Goal: Task Accomplishment & Management: Use online tool/utility

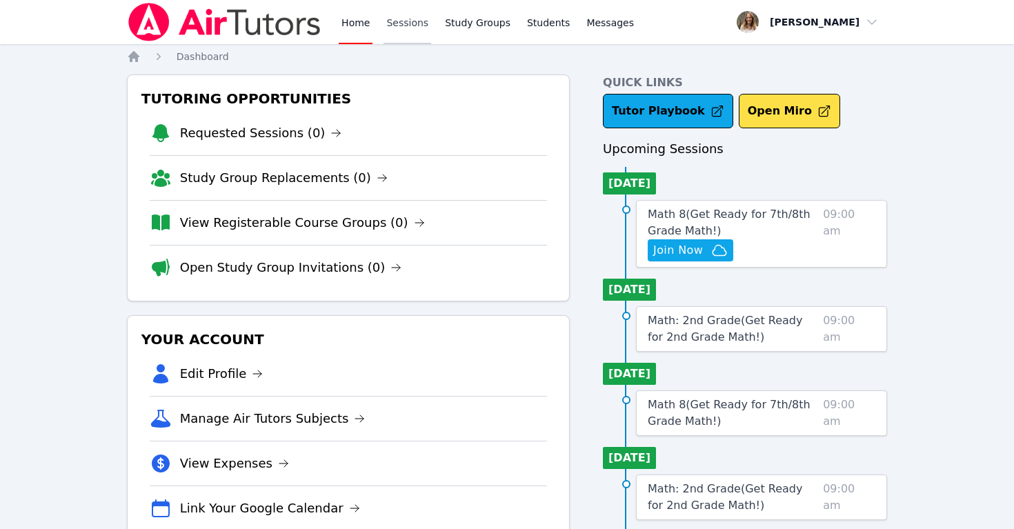
click at [408, 26] on link "Sessions" at bounding box center [408, 22] width 48 height 44
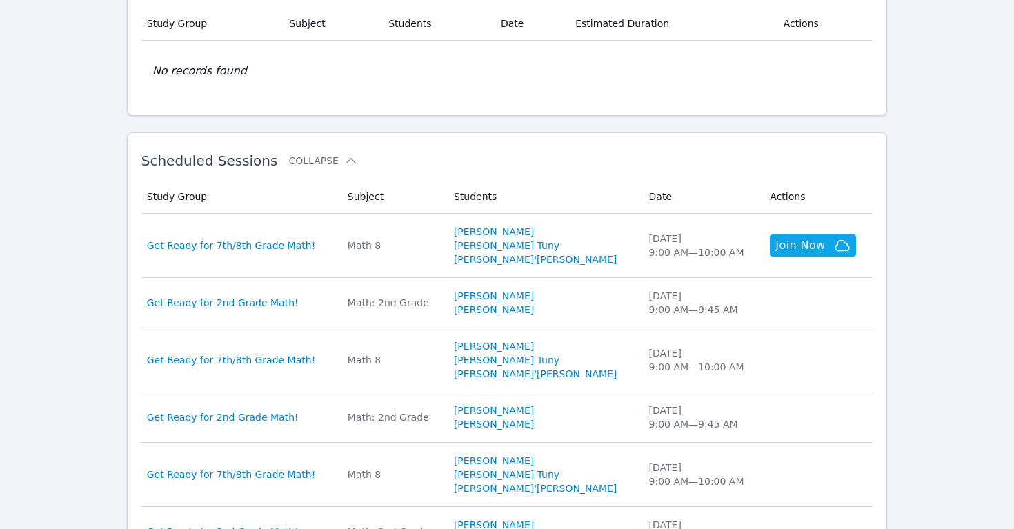
scroll to position [339, 0]
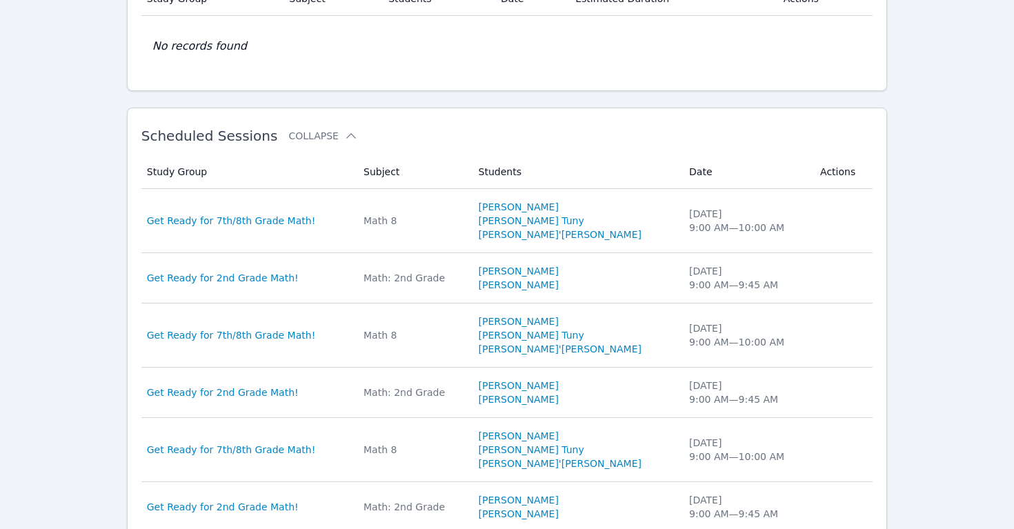
scroll to position [313, 0]
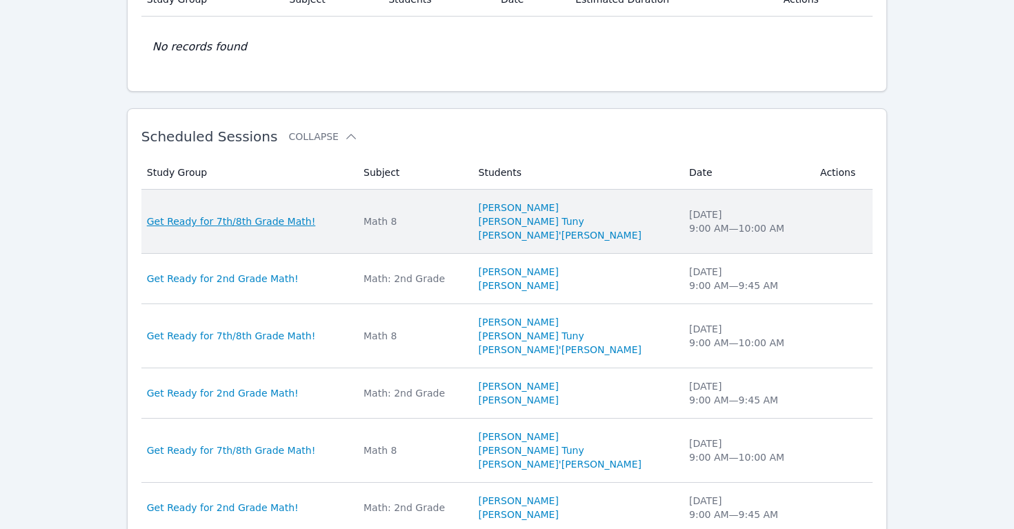
click at [256, 215] on span "Get Ready for 7th/8th Grade Math!" at bounding box center [231, 222] width 169 height 14
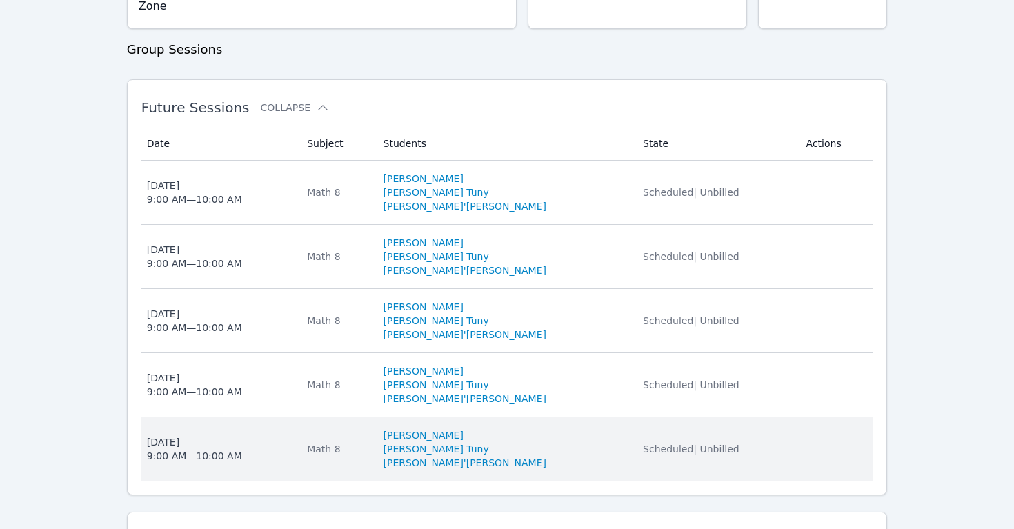
click at [192, 435] on div "Wed Aug 13 9:00 AM — 10:00 AM" at bounding box center [194, 449] width 95 height 28
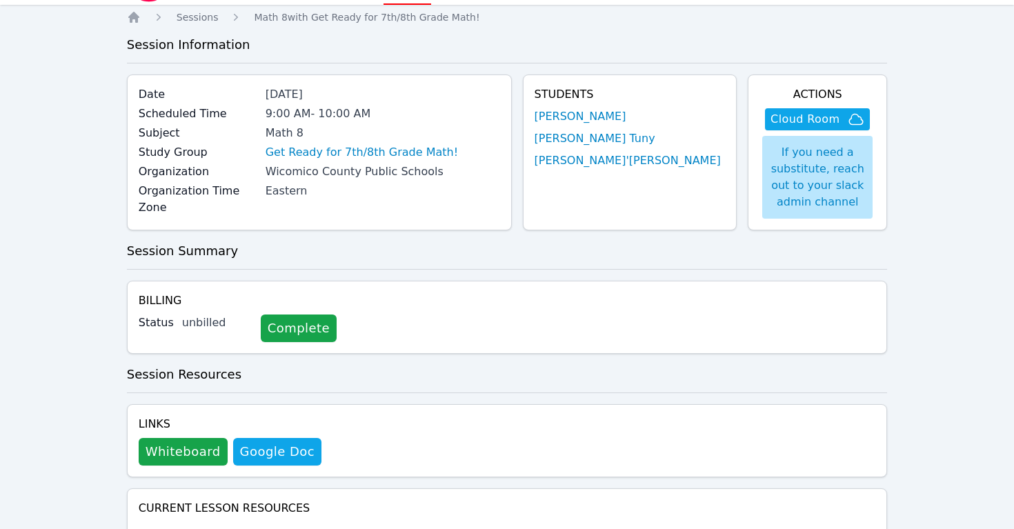
scroll to position [26, 0]
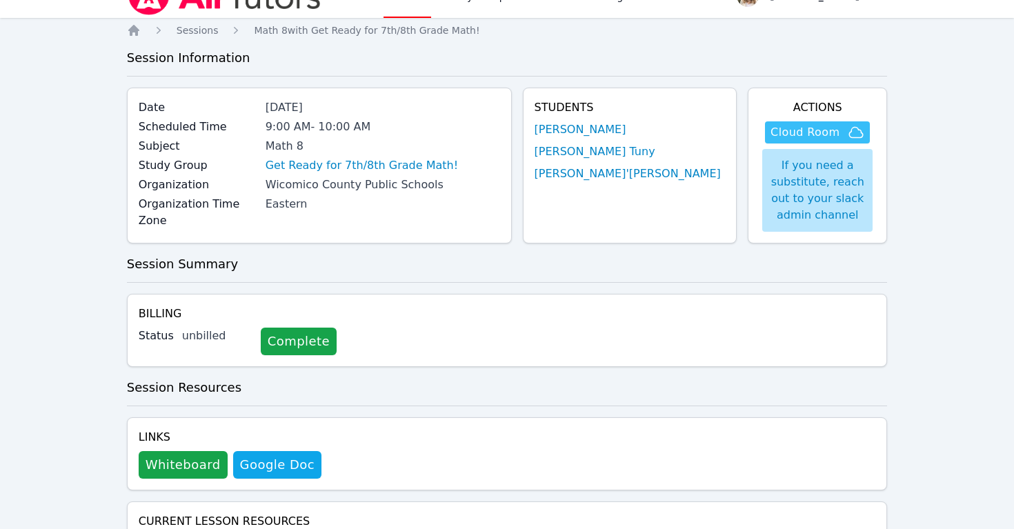
click at [815, 130] on span "Cloud Room" at bounding box center [805, 132] width 69 height 17
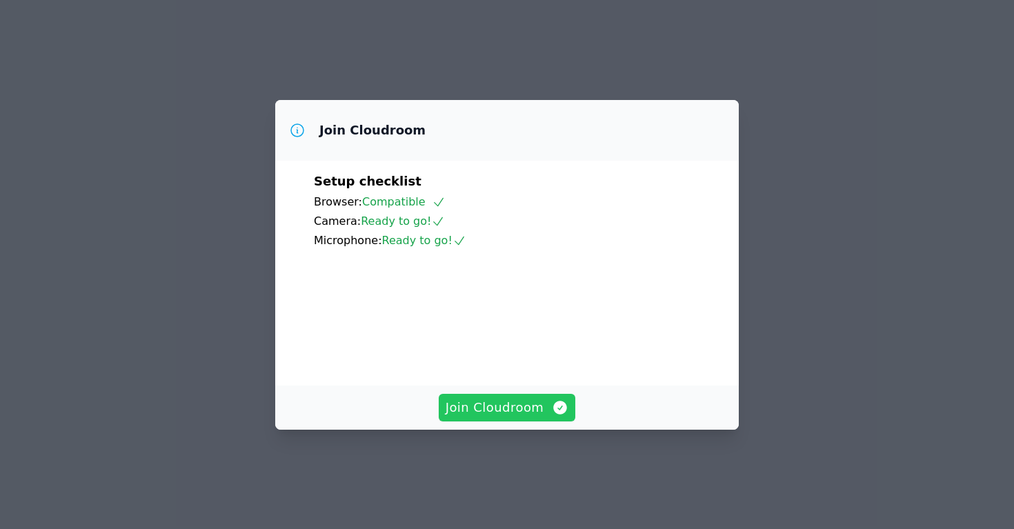
click at [488, 417] on span "Join Cloudroom" at bounding box center [507, 407] width 123 height 19
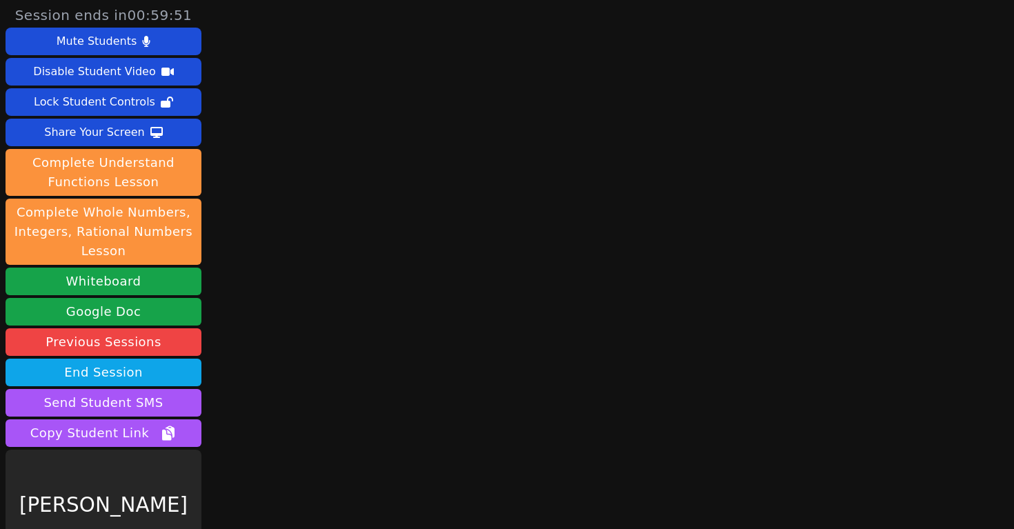
scroll to position [37, 0]
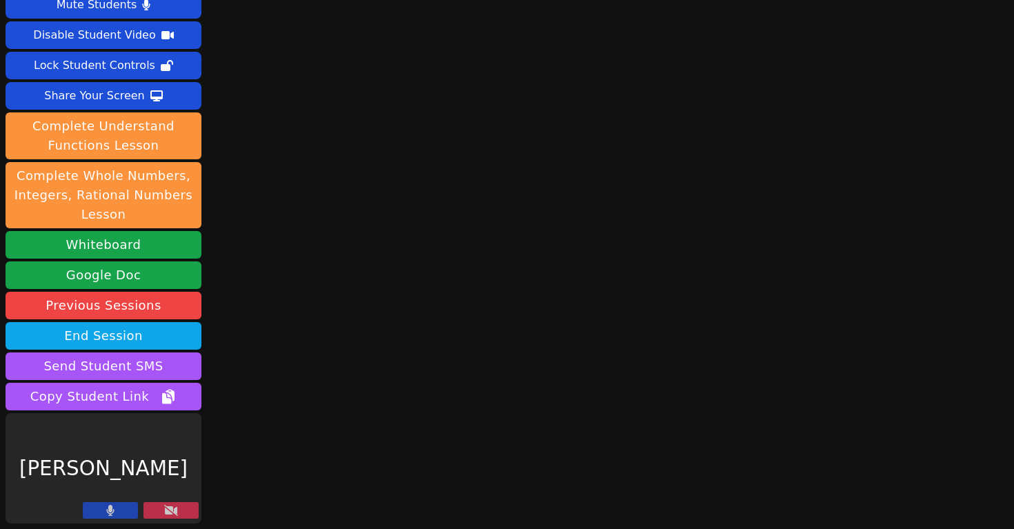
click at [181, 506] on button at bounding box center [170, 510] width 55 height 17
click at [174, 507] on icon at bounding box center [171, 510] width 14 height 11
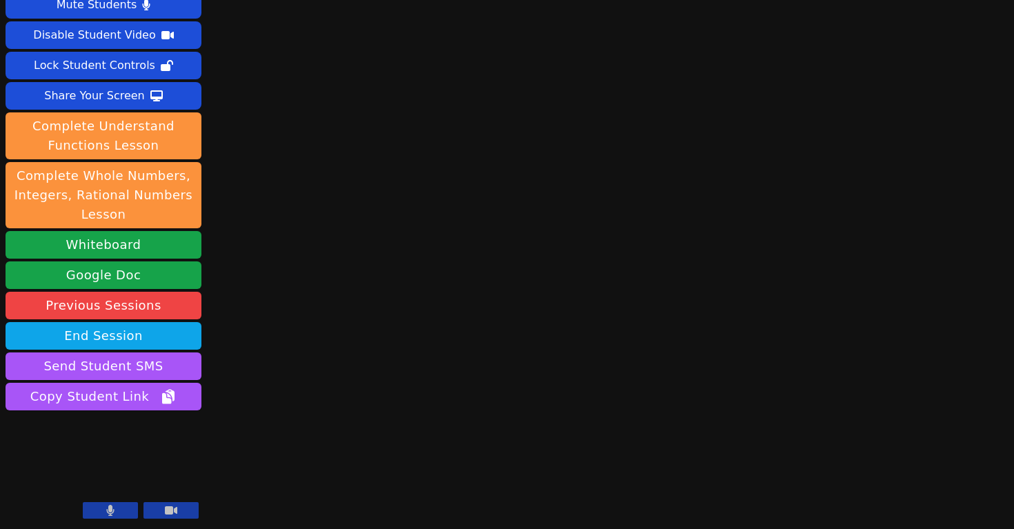
click at [115, 506] on button at bounding box center [110, 510] width 55 height 17
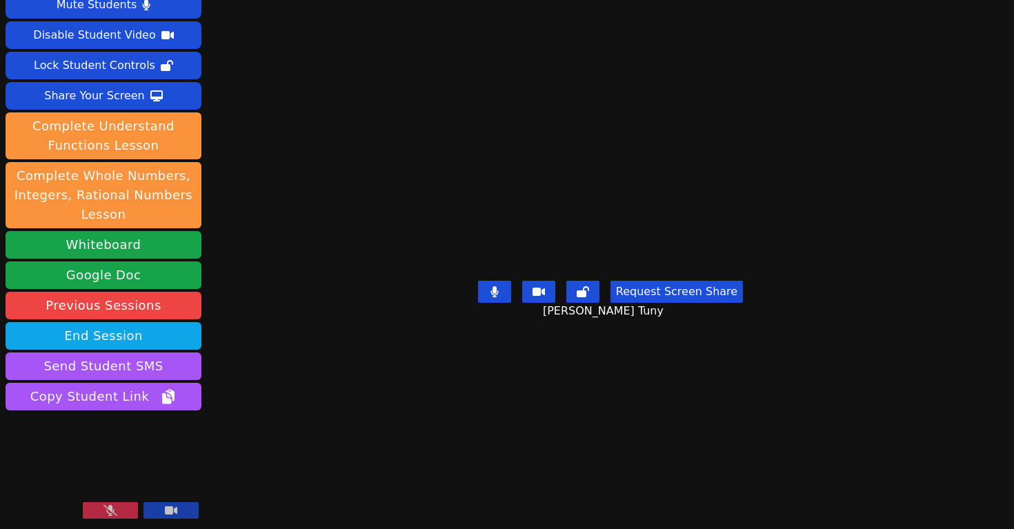
click at [109, 514] on icon at bounding box center [110, 510] width 14 height 11
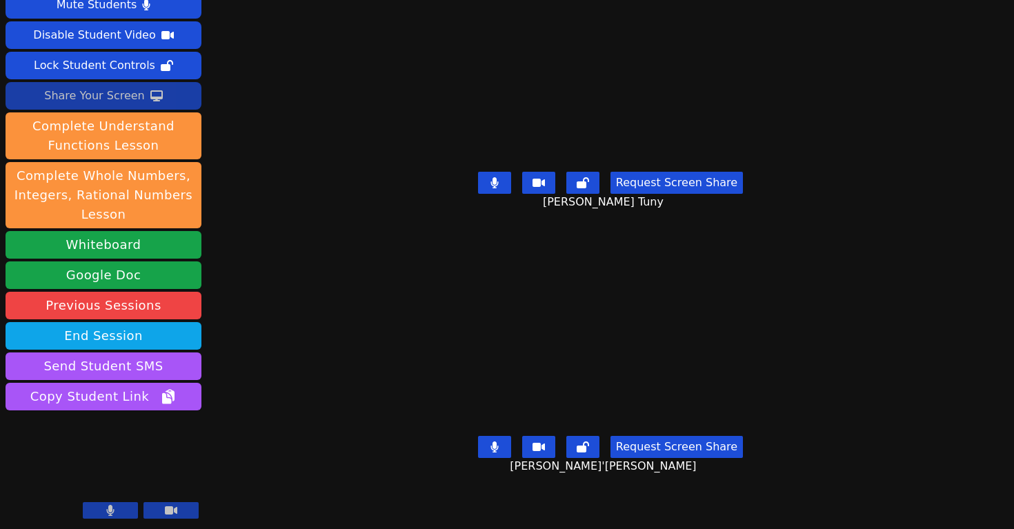
click at [109, 97] on div "Share Your Screen" at bounding box center [94, 96] width 101 height 22
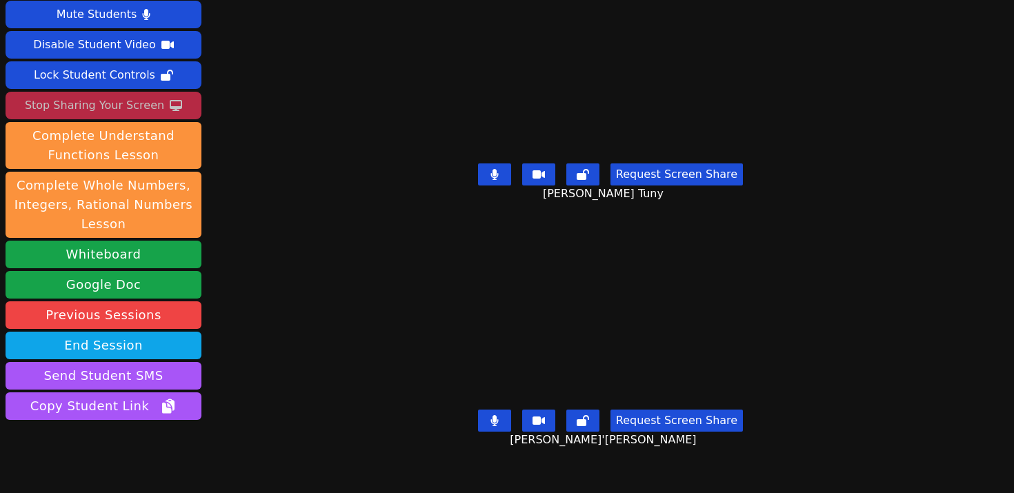
scroll to position [72, 0]
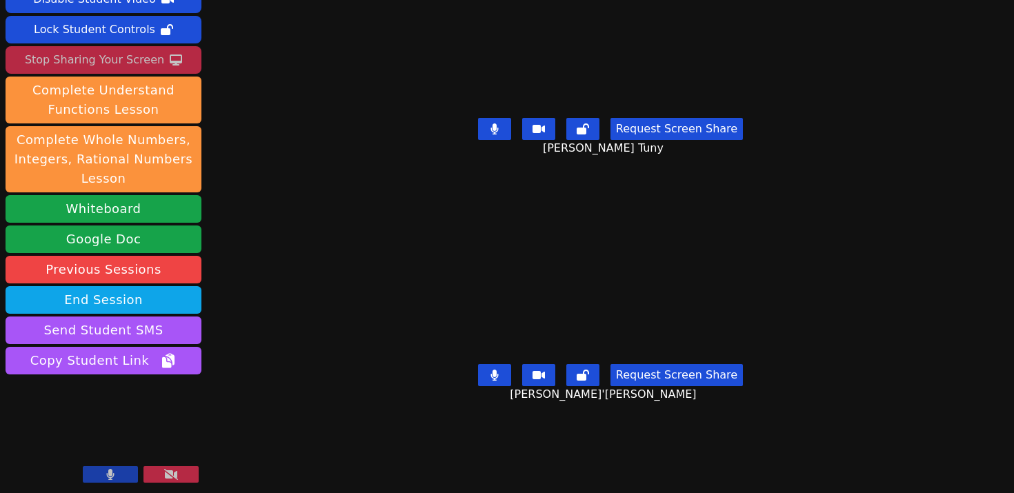
click at [170, 475] on icon at bounding box center [171, 474] width 14 height 11
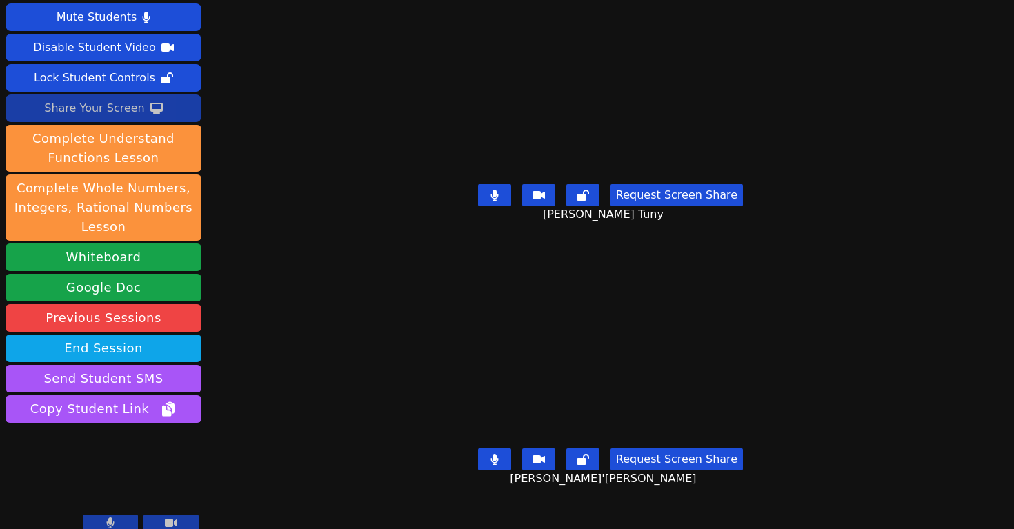
scroll to position [37, 0]
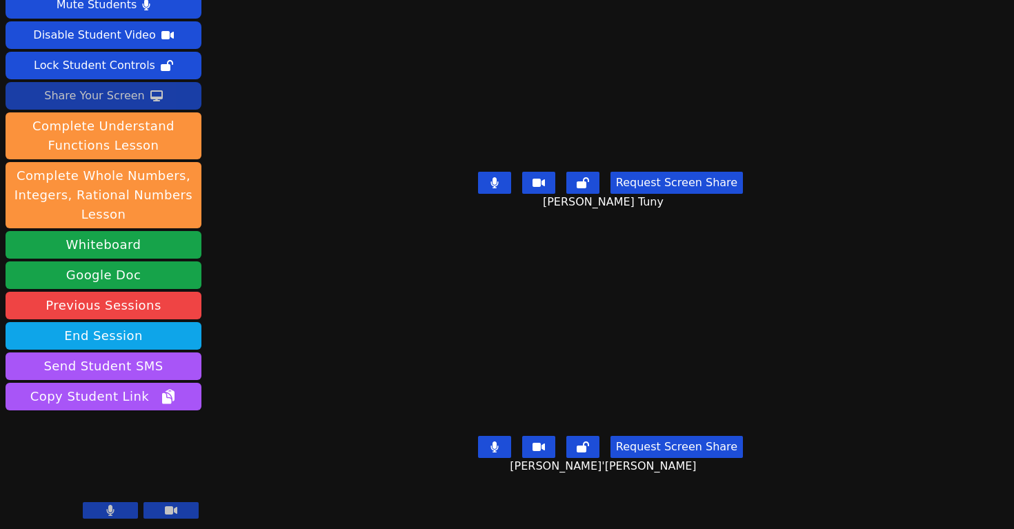
click at [105, 511] on button at bounding box center [110, 510] width 55 height 17
click at [103, 510] on icon at bounding box center [110, 510] width 14 height 11
click at [103, 510] on button at bounding box center [110, 510] width 55 height 17
click at [103, 510] on icon at bounding box center [110, 510] width 14 height 11
click at [103, 510] on button at bounding box center [110, 510] width 55 height 17
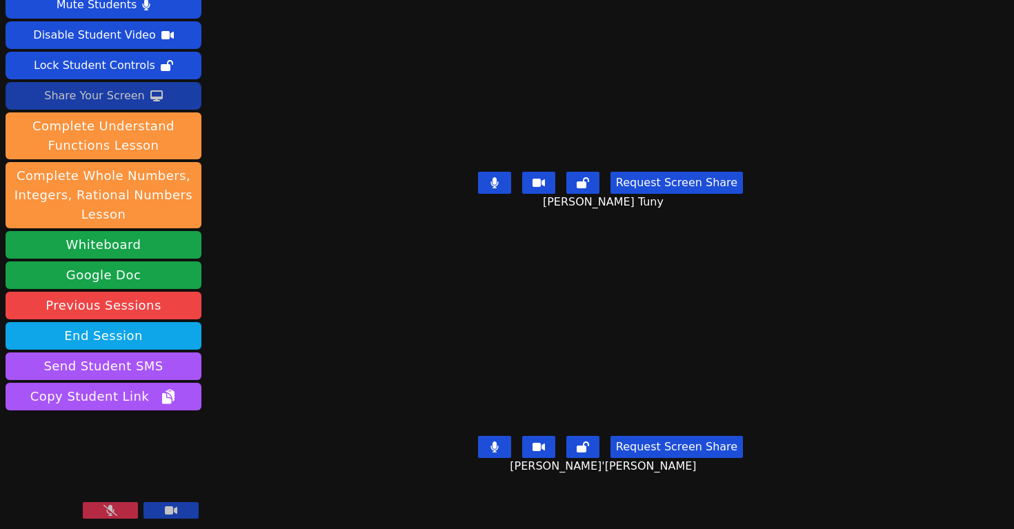
click at [104, 511] on icon at bounding box center [110, 510] width 14 height 11
click at [110, 510] on icon at bounding box center [111, 510] width 8 height 11
click at [110, 510] on icon at bounding box center [110, 510] width 14 height 11
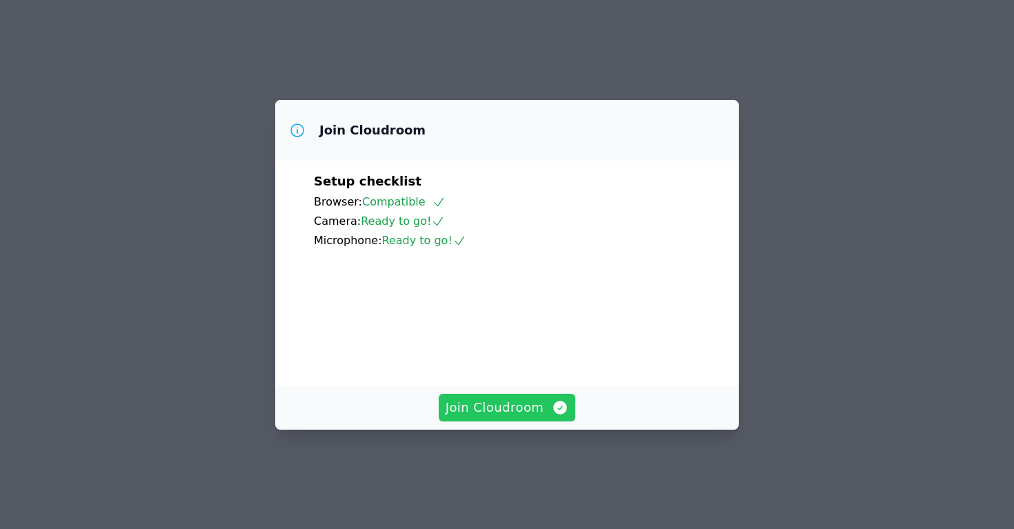
click at [474, 417] on span "Join Cloudroom" at bounding box center [507, 407] width 123 height 19
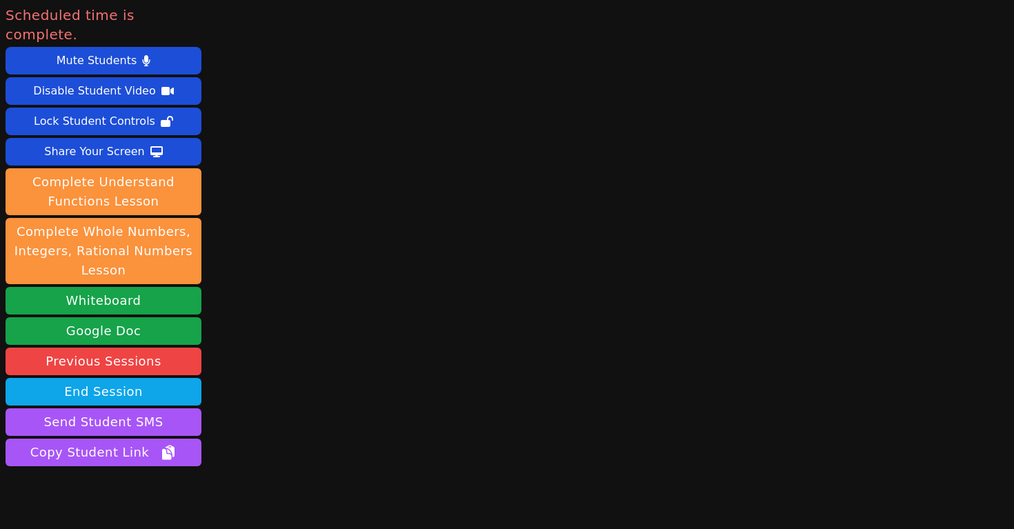
scroll to position [37, 0]
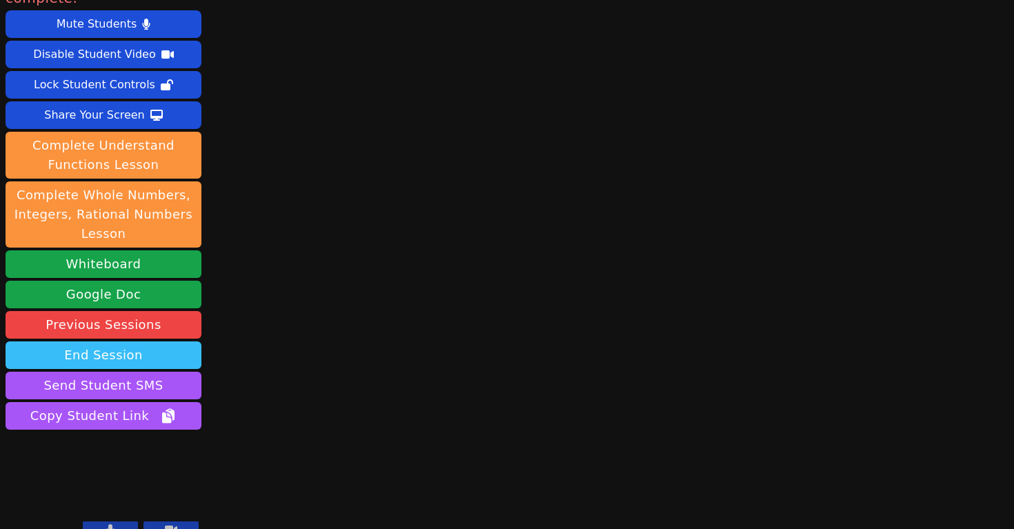
click at [161, 341] on button "End Session" at bounding box center [104, 355] width 196 height 28
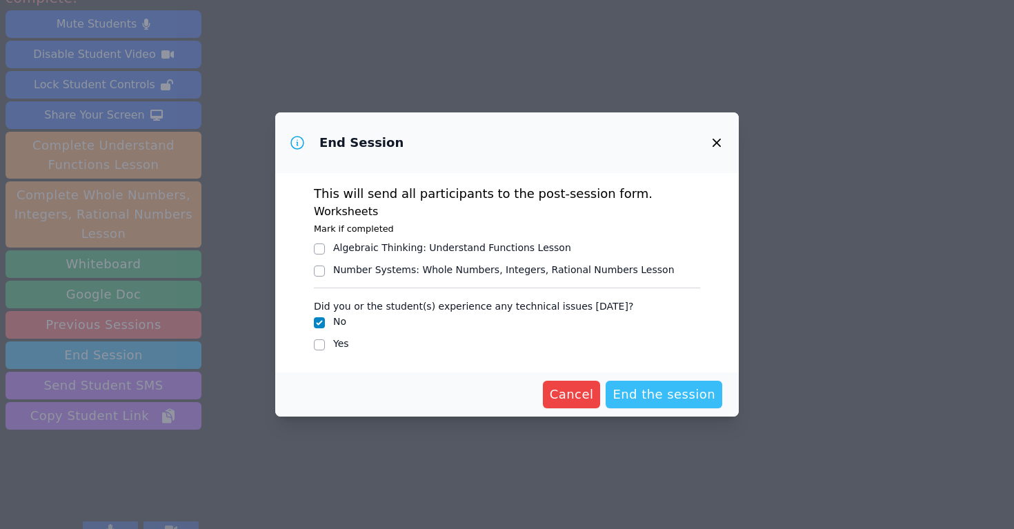
click at [687, 395] on span "End the session" at bounding box center [664, 394] width 103 height 19
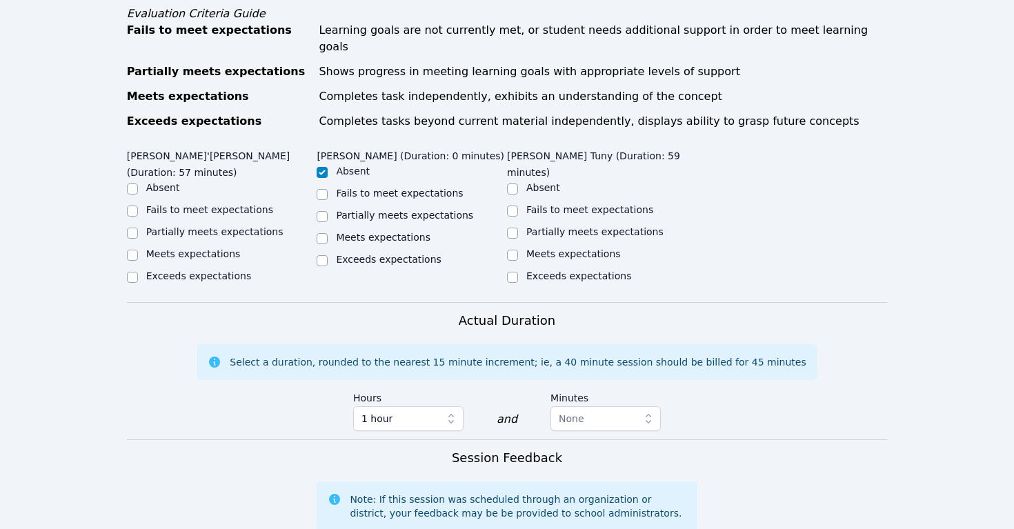
scroll to position [546, 0]
click at [132, 227] on input "Partially meets expectations" at bounding box center [132, 232] width 11 height 11
checkbox input "true"
click at [512, 227] on input "Partially meets expectations" at bounding box center [512, 232] width 11 height 11
checkbox input "true"
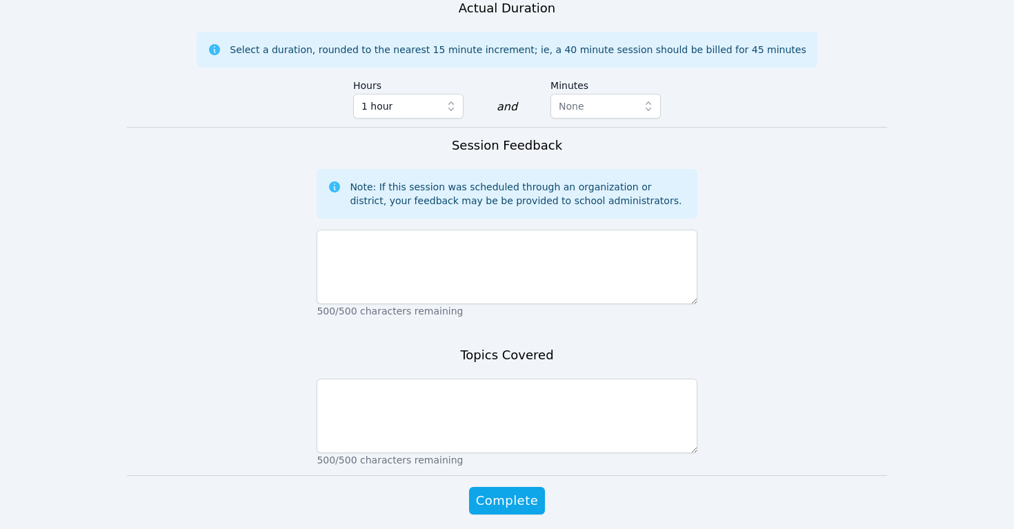
scroll to position [893, 0]
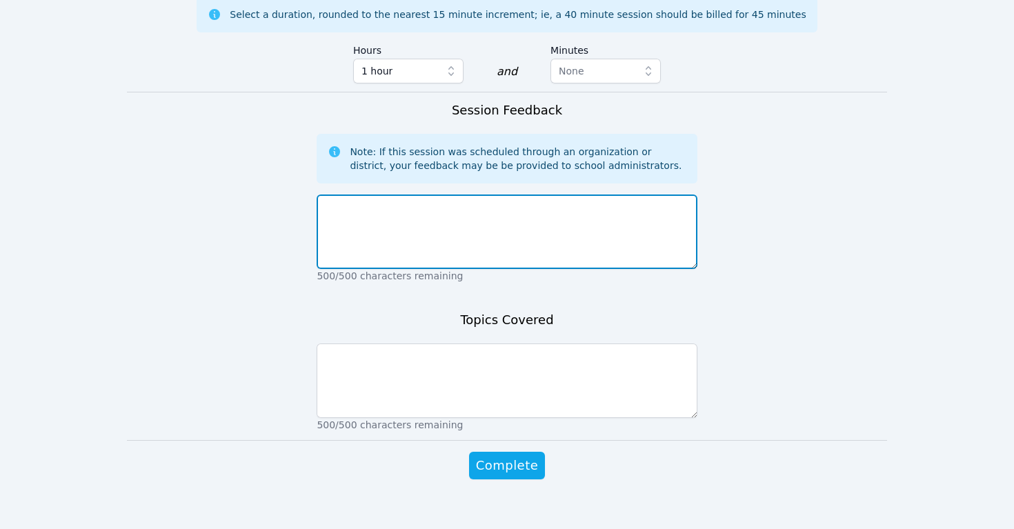
click at [391, 215] on textarea at bounding box center [507, 232] width 380 height 75
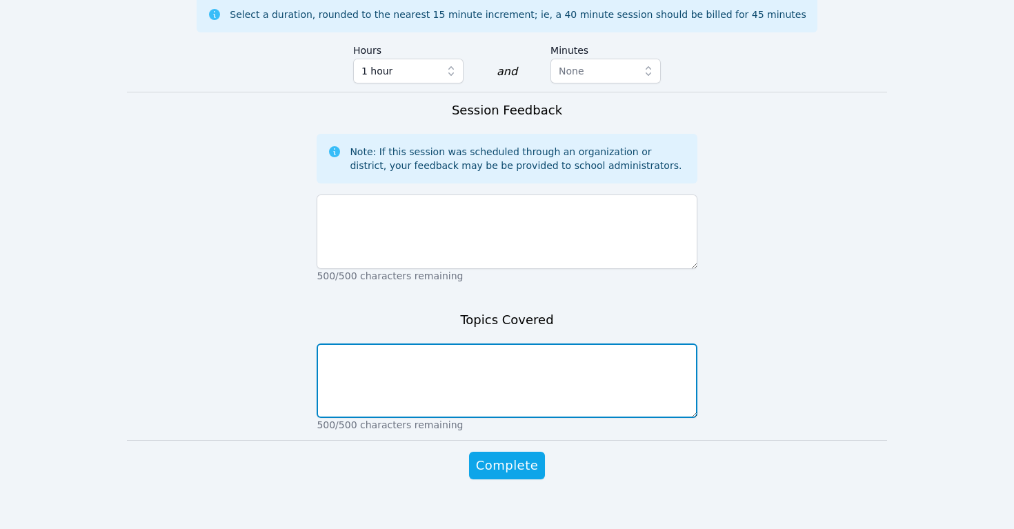
click at [367, 353] on textarea at bounding box center [507, 381] width 380 height 75
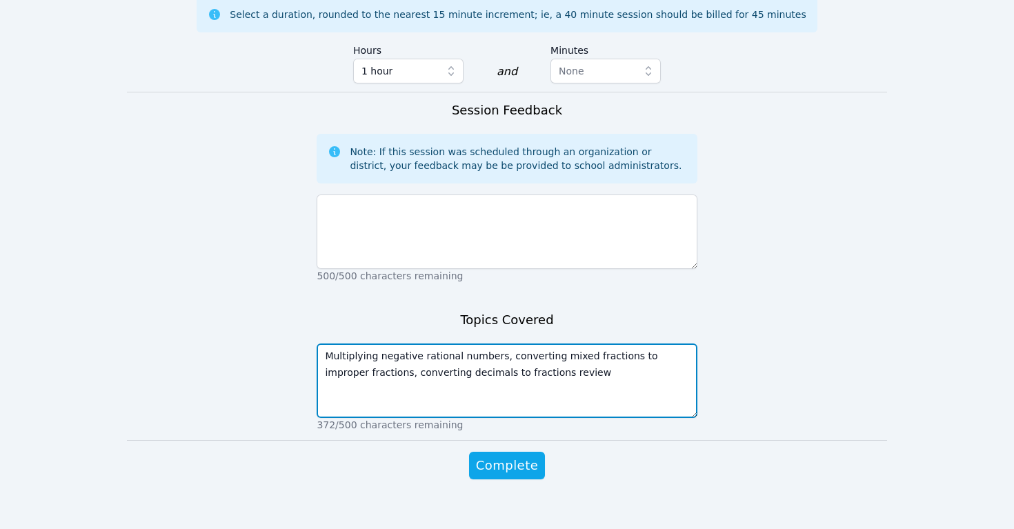
type textarea "Multiplying negative rational numbers, converting mixed fractions to improper f…"
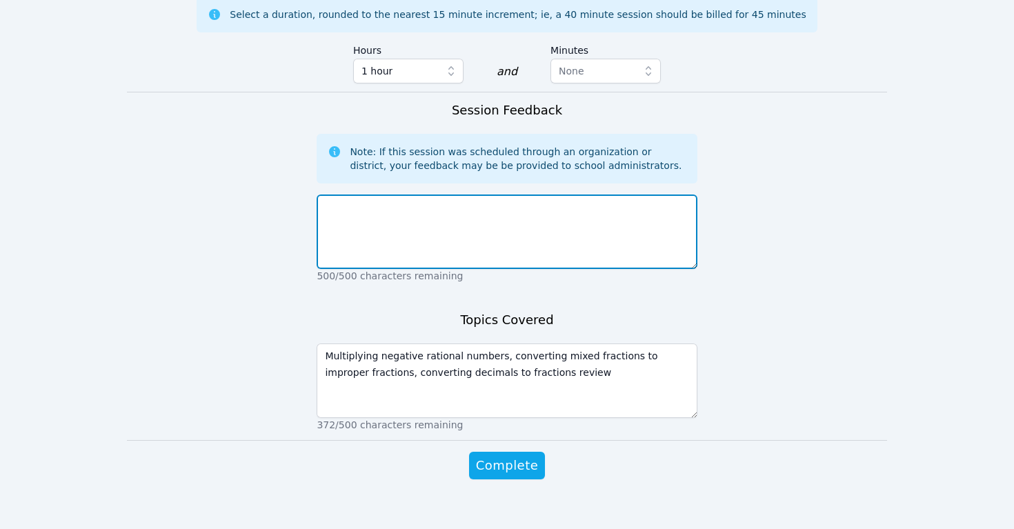
click at [443, 195] on textarea at bounding box center [507, 232] width 380 height 75
drag, startPoint x: 517, startPoint y: 190, endPoint x: 600, endPoint y: 196, distance: 82.3
click at [600, 196] on textarea "Good session today. Jean is doing well but sometimes forgets" at bounding box center [507, 232] width 380 height 75
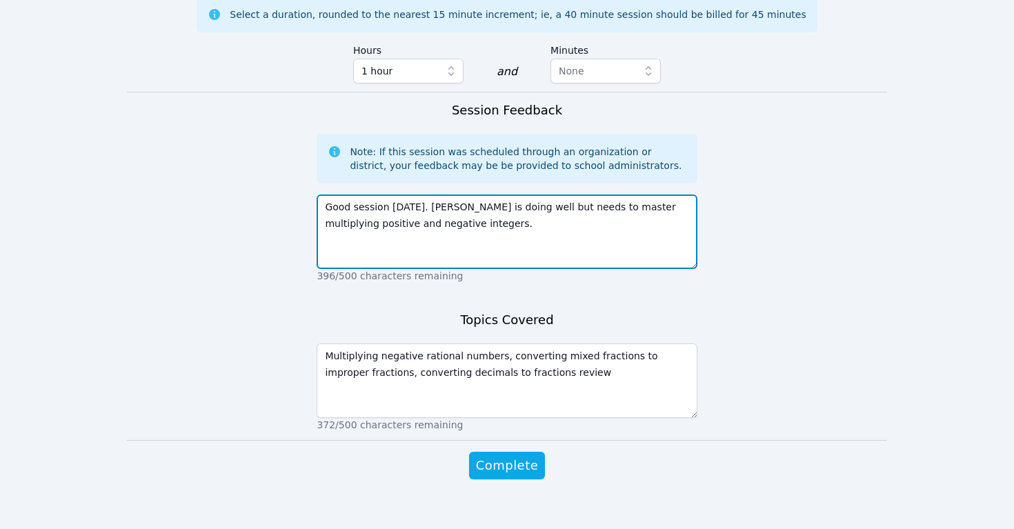
click at [431, 195] on textarea "Good session today. Jean is doing well but needs to master multiplying positive…" at bounding box center [507, 232] width 380 height 75
click at [442, 195] on textarea "Good session today. Jean is doing well but needs to master multiplying positive…" at bounding box center [507, 232] width 380 height 75
click at [443, 195] on textarea "Good session today. Jean is doing well but needs to master multiplying positive…" at bounding box center [507, 232] width 380 height 75
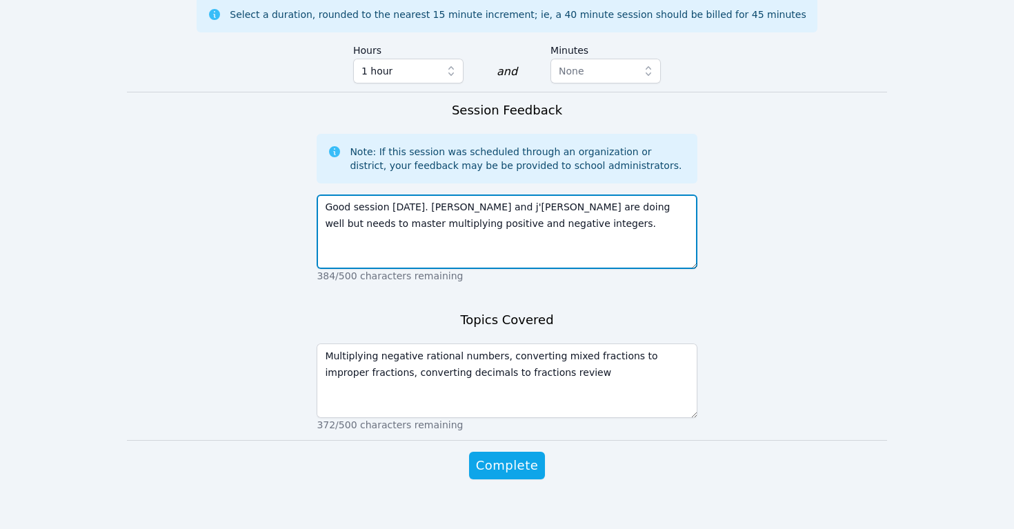
click at [463, 195] on textarea "Good session today. Jean and j'Khai are doing well but needs to master multiply…" at bounding box center [507, 232] width 380 height 75
click at [538, 203] on textarea "Good session today. Jean and Ja'Khai are doing well but needs to master multipl…" at bounding box center [507, 232] width 380 height 75
click at [604, 195] on textarea "Good session today. Jean and Ja'Khai are doing well but needs to master multipl…" at bounding box center [507, 232] width 380 height 75
click at [539, 204] on textarea "Good session today. Jean and Ja'Khai are doing well but need to master multiply…" at bounding box center [507, 232] width 380 height 75
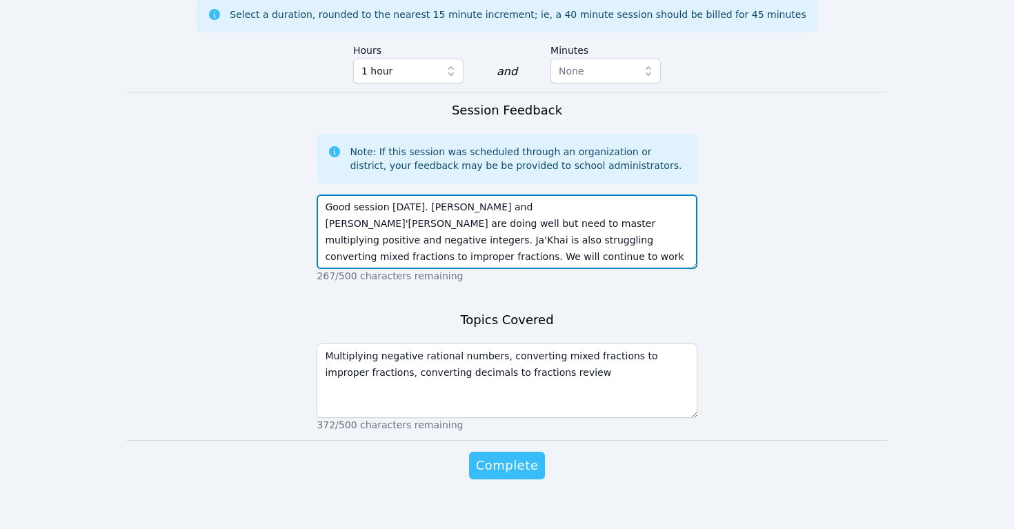
type textarea "Good session today. Jean and Ja'Khai are doing well but need to master multiply…"
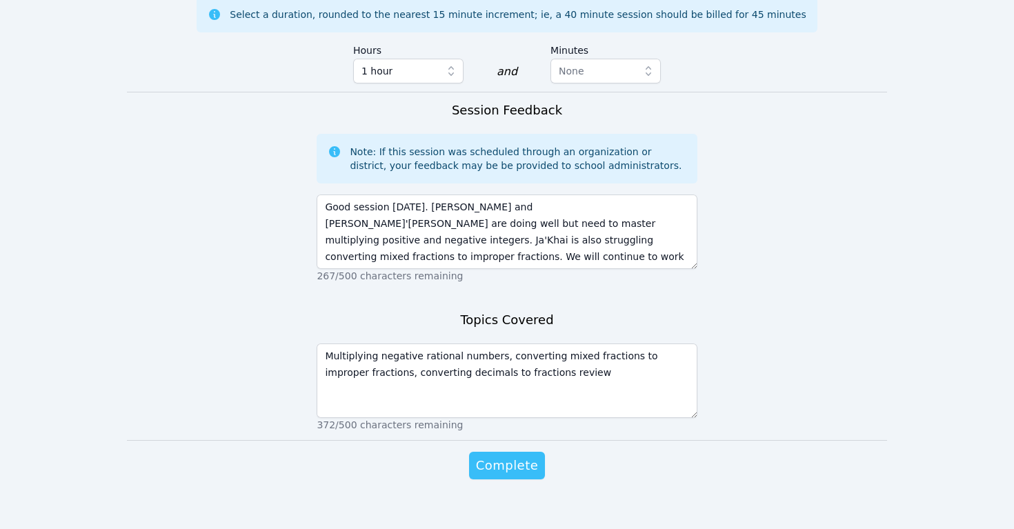
click at [502, 456] on span "Complete" at bounding box center [507, 465] width 62 height 19
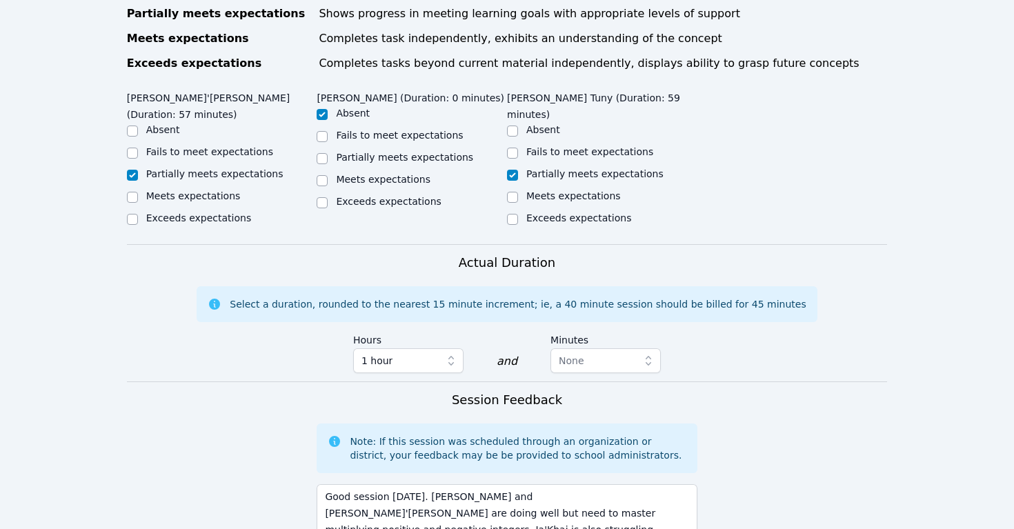
scroll to position [253, 0]
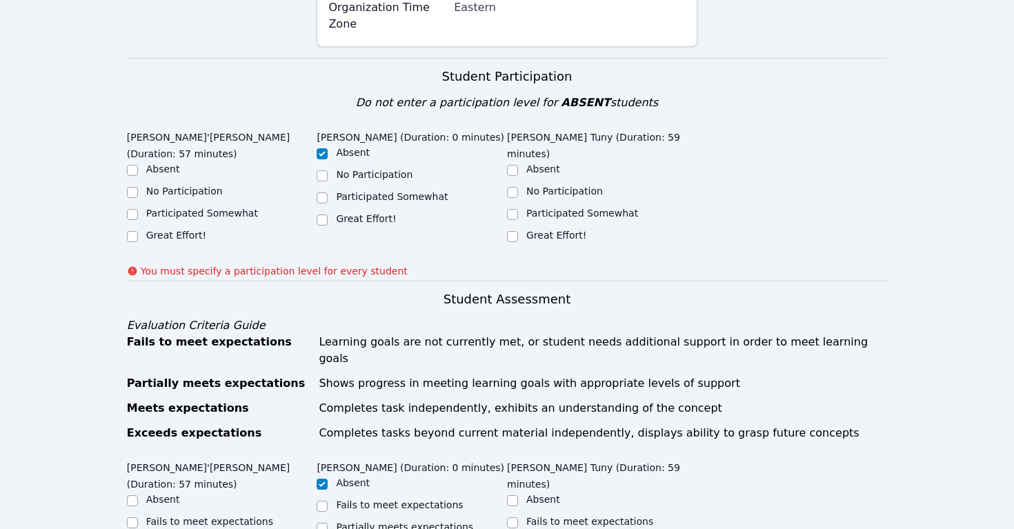
click at [156, 230] on label "Great Effort!" at bounding box center [176, 235] width 60 height 11
click at [138, 231] on input "Great Effort!" at bounding box center [132, 236] width 11 height 11
checkbox input "true"
click at [547, 237] on label "Great Effort!" at bounding box center [556, 235] width 60 height 11
click at [518, 237] on input "Great Effort!" at bounding box center [512, 236] width 11 height 11
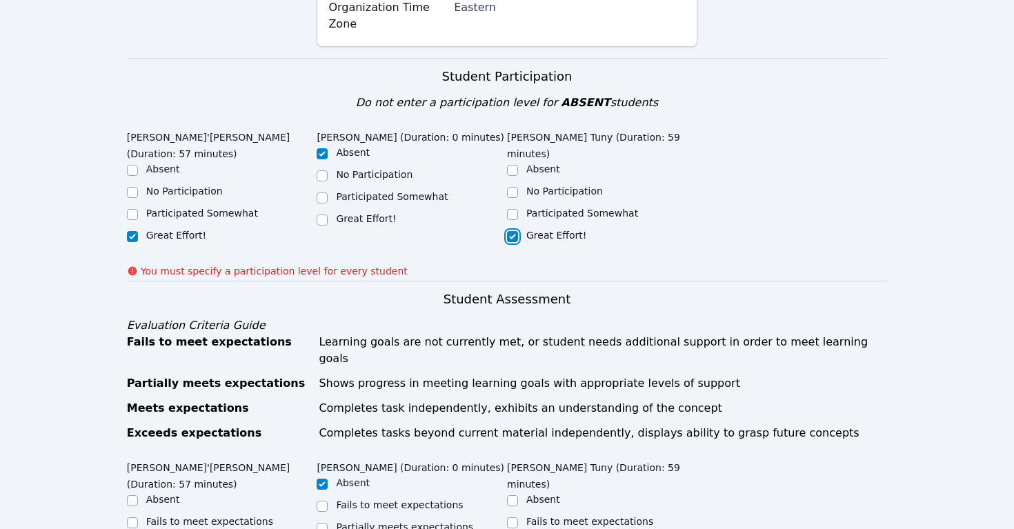
checkbox input "true"
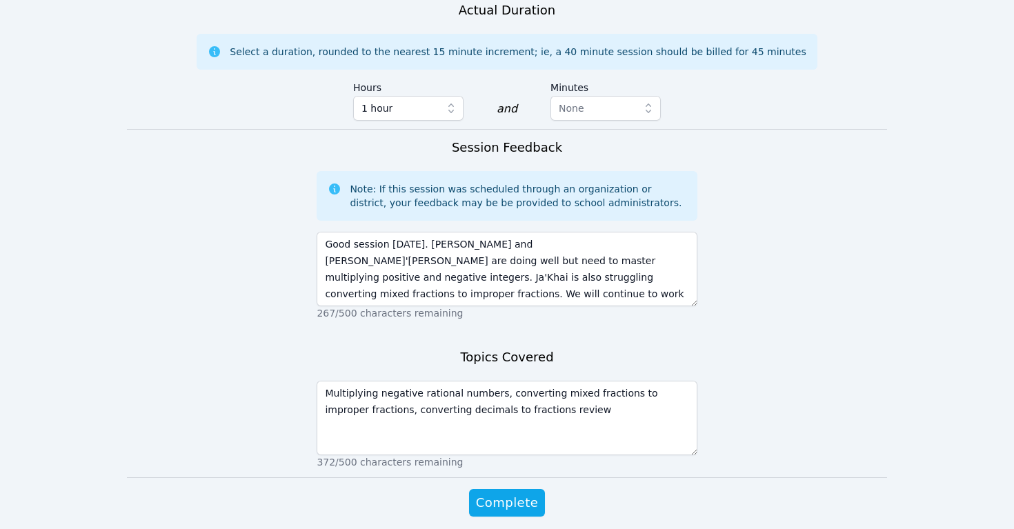
scroll to position [913, 0]
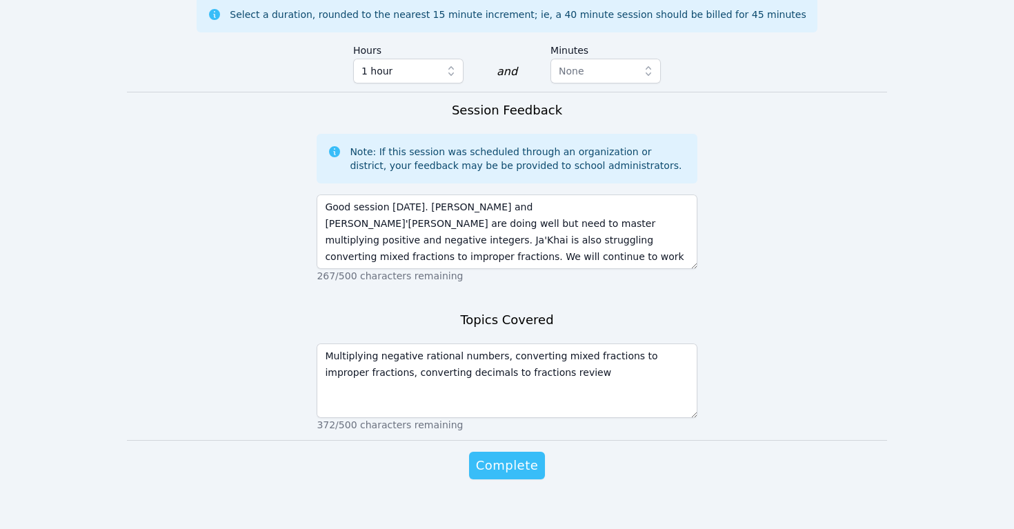
click at [511, 456] on span "Complete" at bounding box center [507, 465] width 62 height 19
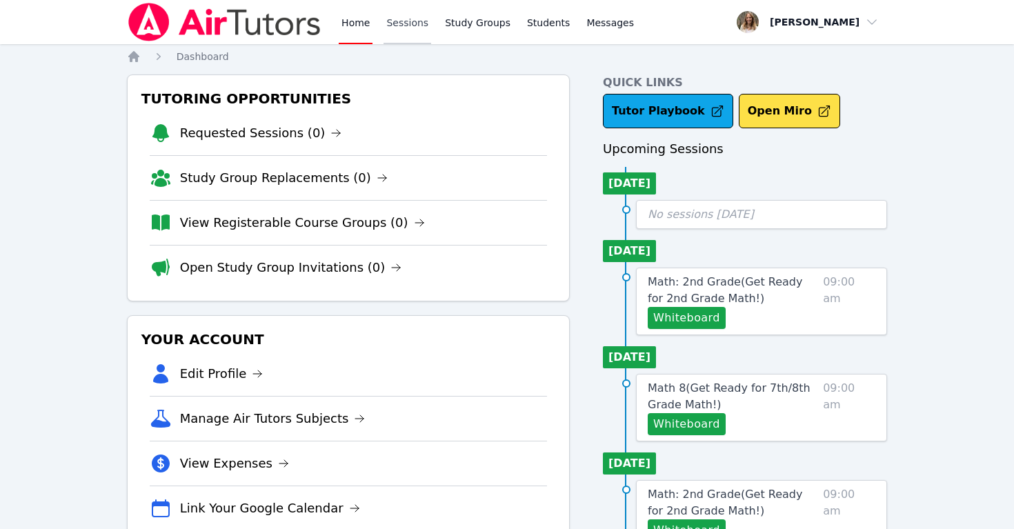
click at [400, 23] on link "Sessions" at bounding box center [408, 22] width 48 height 44
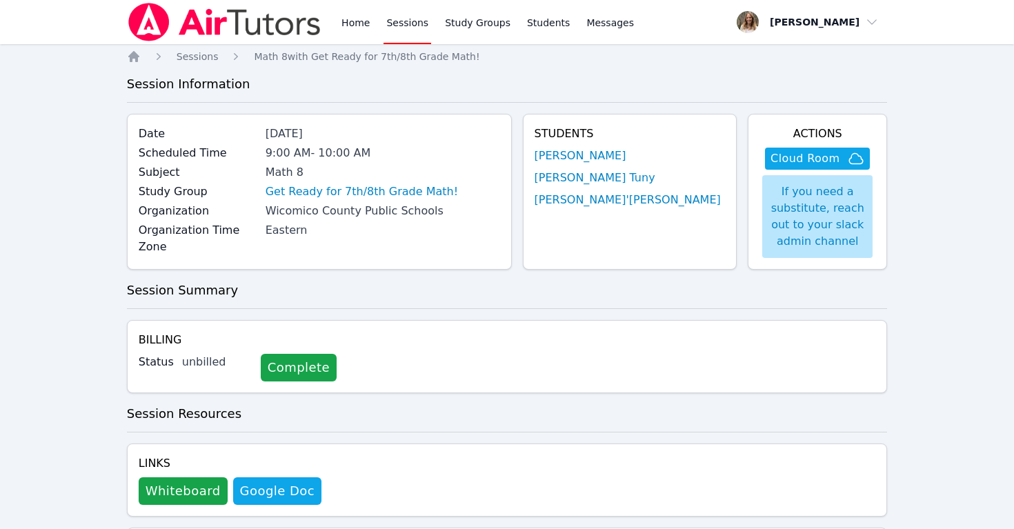
click at [402, 26] on link "Sessions" at bounding box center [408, 22] width 48 height 44
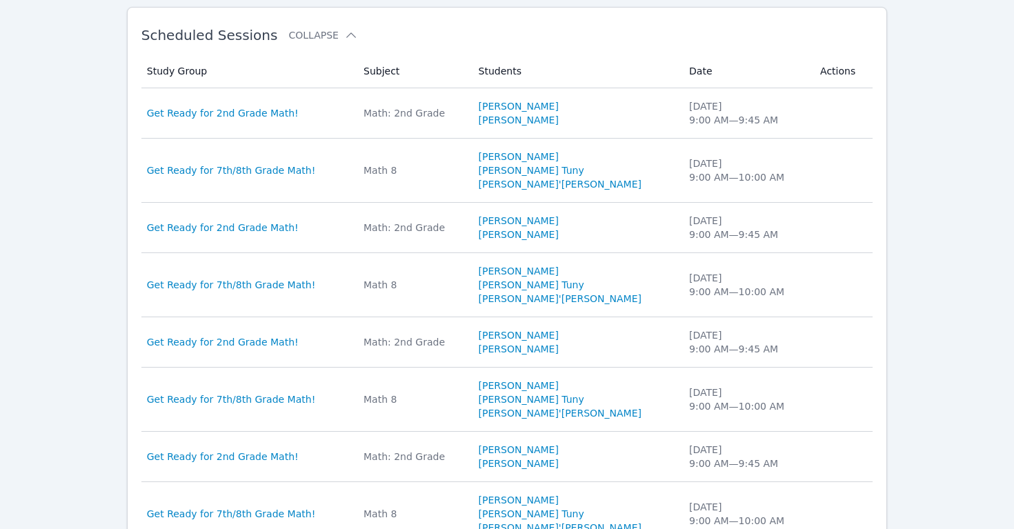
scroll to position [458, 0]
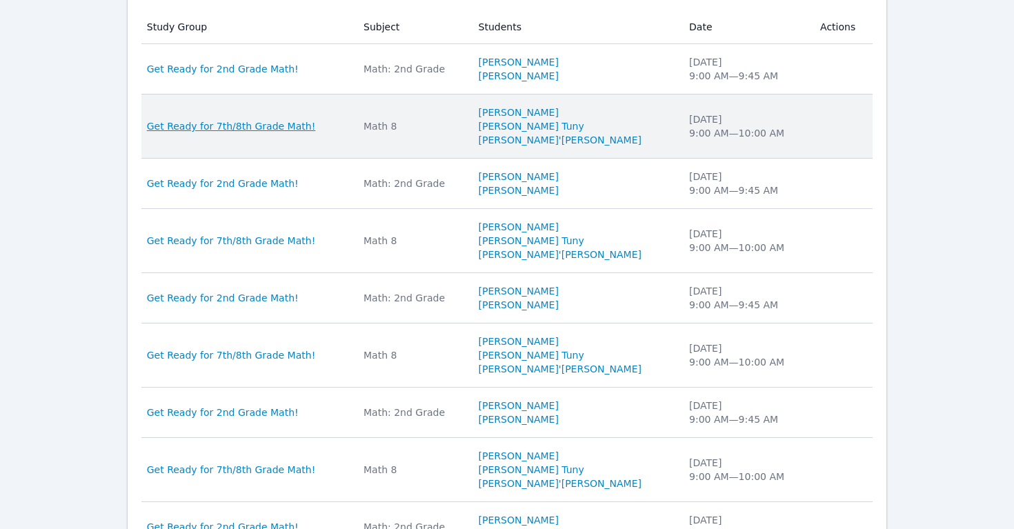
click at [261, 126] on span "Get Ready for 7th/8th Grade Math!" at bounding box center [231, 126] width 169 height 14
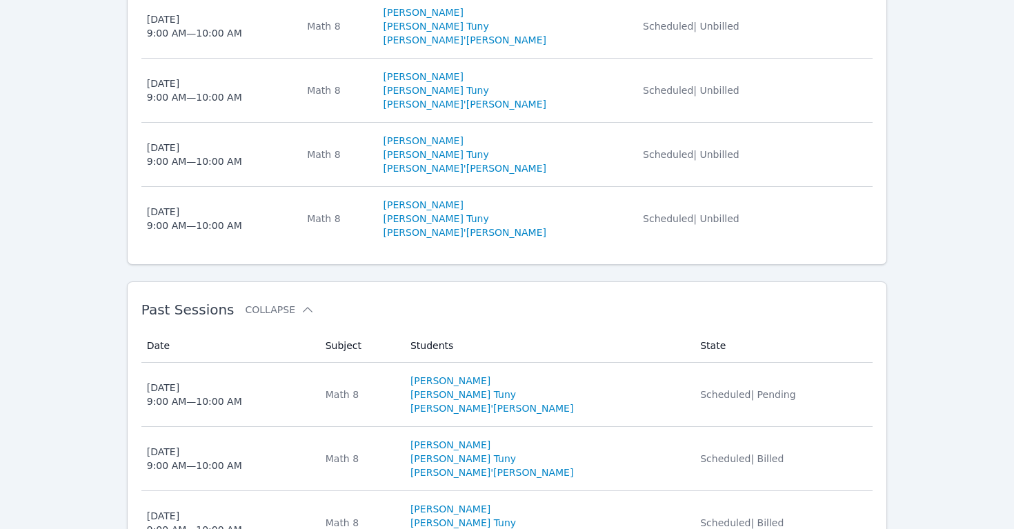
scroll to position [464, 0]
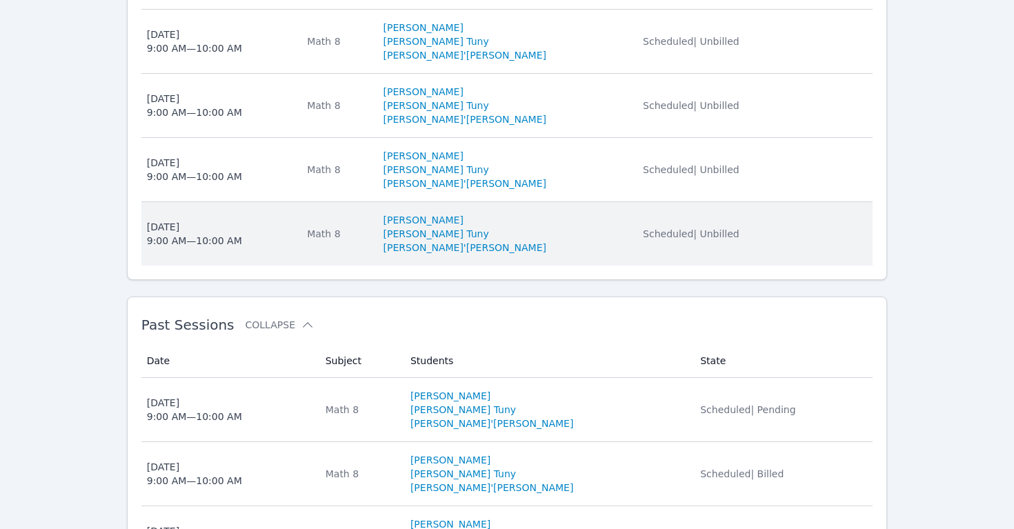
click at [197, 220] on div "[DATE] 9:00 AM — 10:00 AM" at bounding box center [194, 234] width 95 height 28
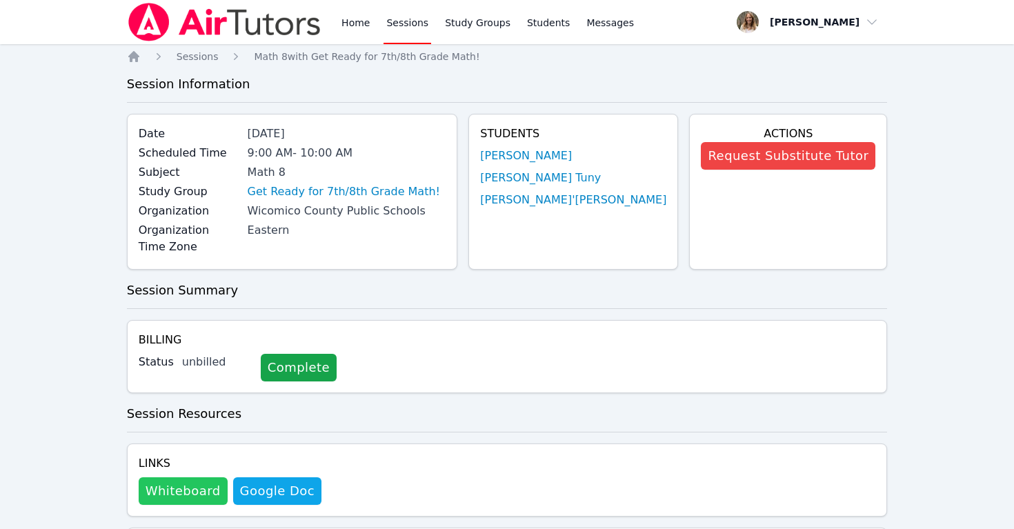
click at [192, 477] on button "Whiteboard" at bounding box center [183, 491] width 89 height 28
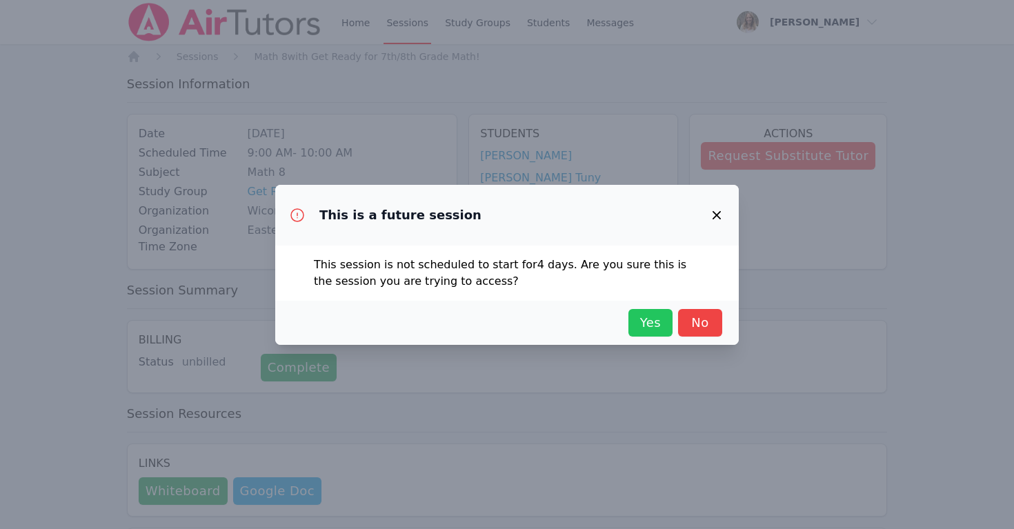
click at [645, 321] on span "Yes" at bounding box center [650, 322] width 30 height 19
